Goal: Task Accomplishment & Management: Complete application form

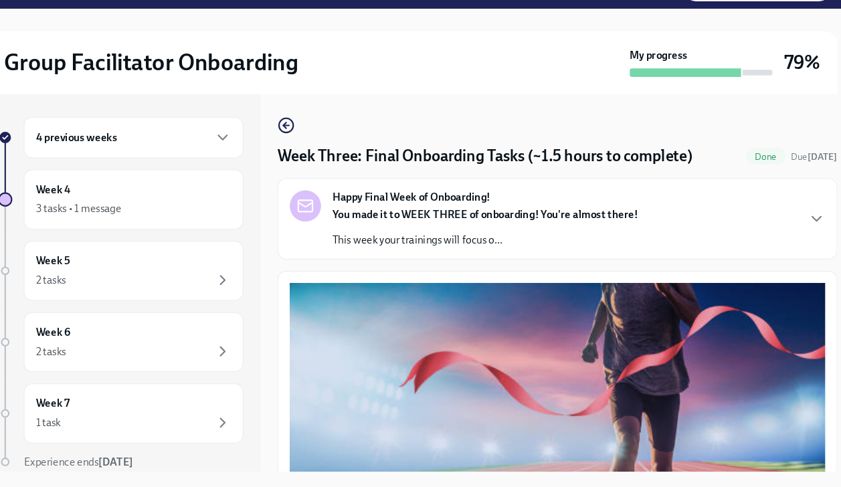
click at [439, 131] on div "Week Three: Final Onboarding Tasks (~1.5 hours to complete) Done Due 3 days ago…" at bounding box center [557, 295] width 525 height 355
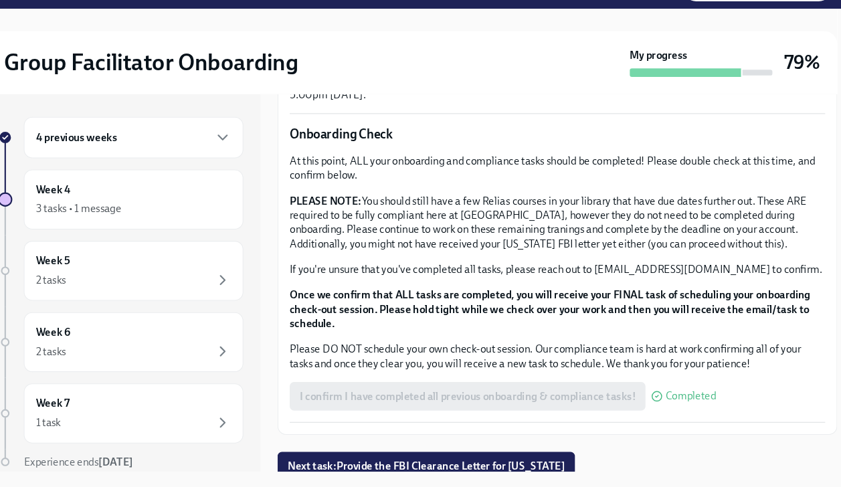
scroll to position [23, 0]
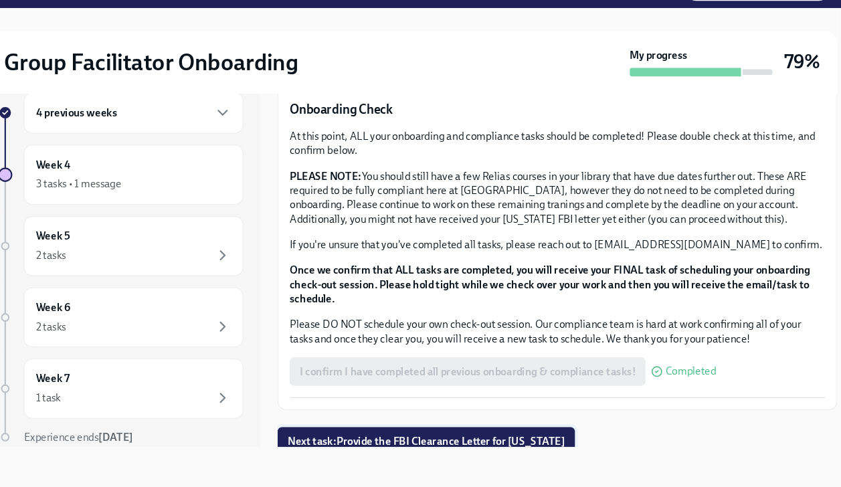
click at [483, 438] on span "Next task : Provide the FBI Clearance Letter for Pennsylvania" at bounding box center [434, 444] width 260 height 13
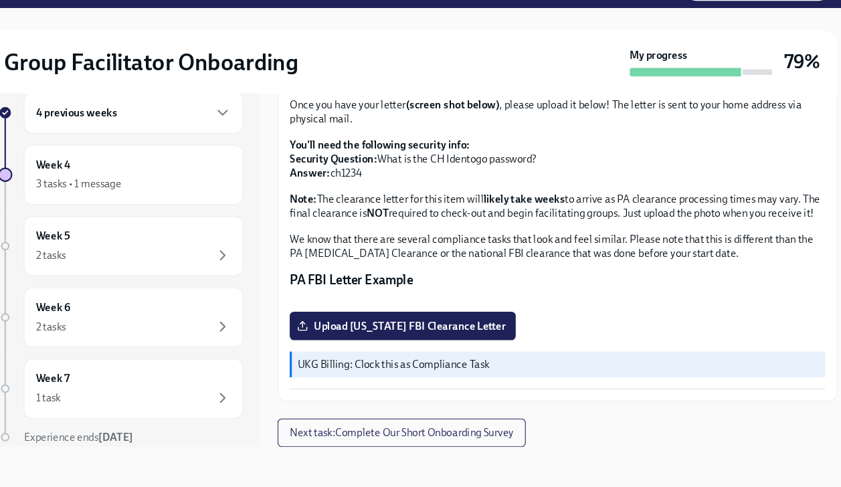
scroll to position [278, 0]
click at [428, 434] on span "Next task : Complete Our Short Onboarding Survey" at bounding box center [411, 436] width 210 height 13
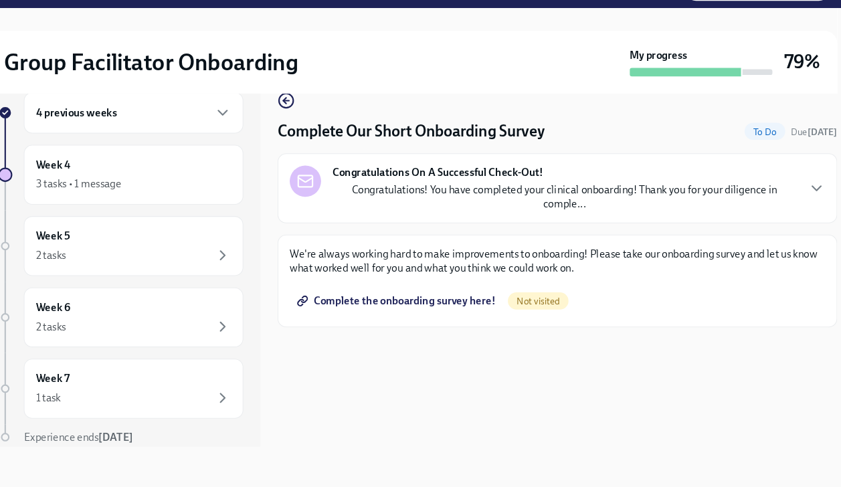
click at [463, 314] on span "Complete the onboarding survey here!" at bounding box center [406, 312] width 183 height 13
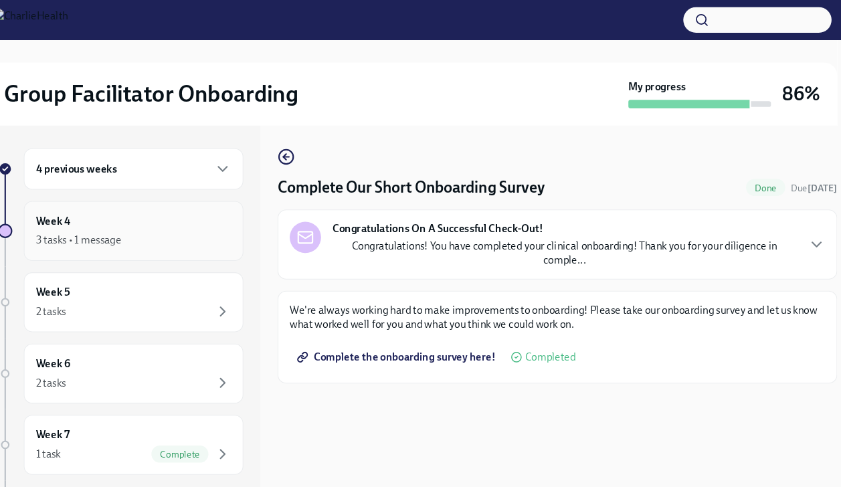
click at [117, 226] on div "3 tasks • 1 message" at bounding box center [108, 225] width 80 height 13
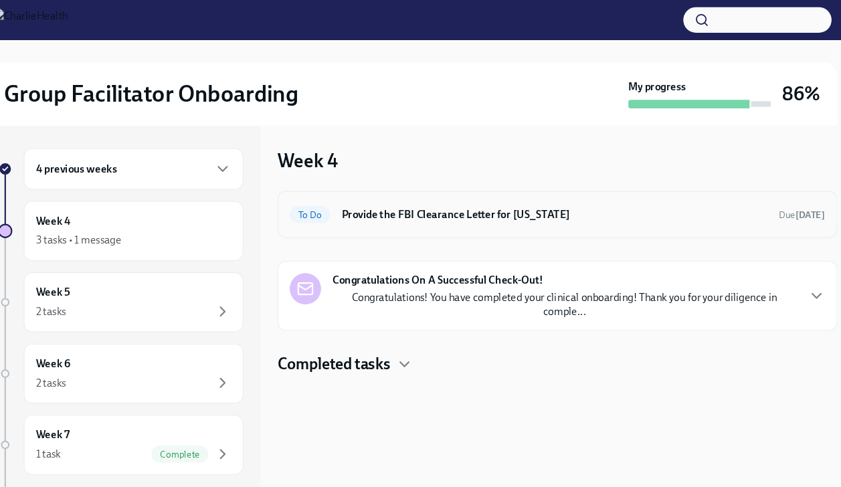
click at [540, 197] on h6 "Provide the FBI Clearance Letter for [US_STATE]" at bounding box center [555, 201] width 400 height 15
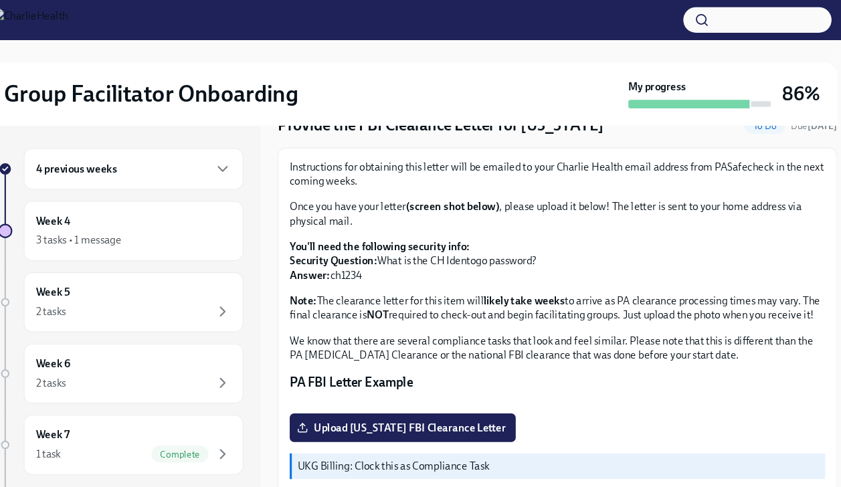
scroll to position [236, 0]
